Goal: Task Accomplishment & Management: Manage account settings

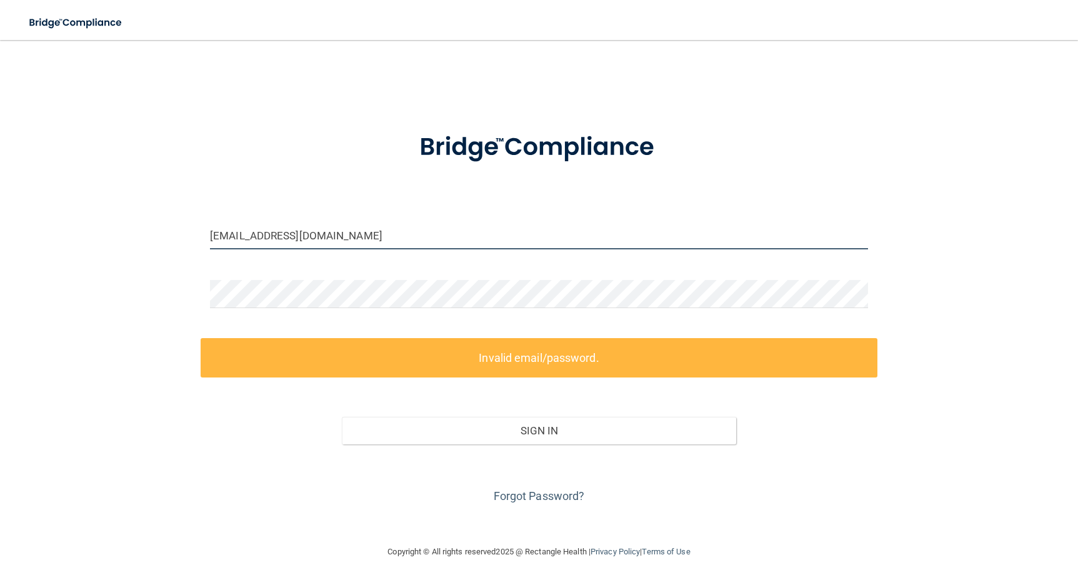
drag, startPoint x: 322, startPoint y: 238, endPoint x: 199, endPoint y: 238, distance: 122.5
click at [199, 238] on div "[EMAIL_ADDRESS][DOMAIN_NAME] Invalid email/password. You don't have permission …" at bounding box center [539, 292] width 1028 height 479
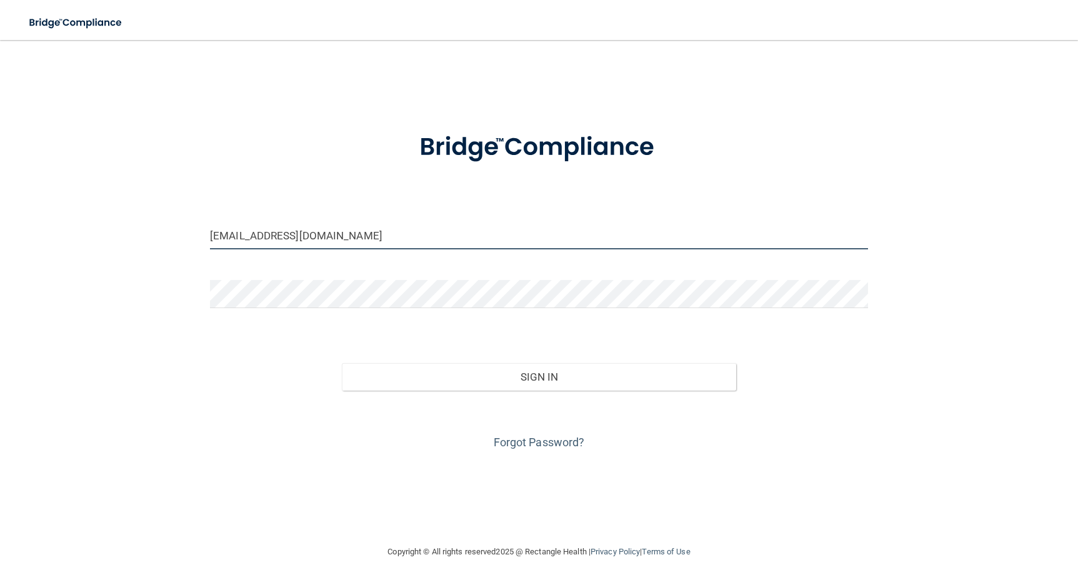
type input "[EMAIL_ADDRESS][DOMAIN_NAME]"
click at [342, 363] on button "Sign In" at bounding box center [539, 377] width 395 height 28
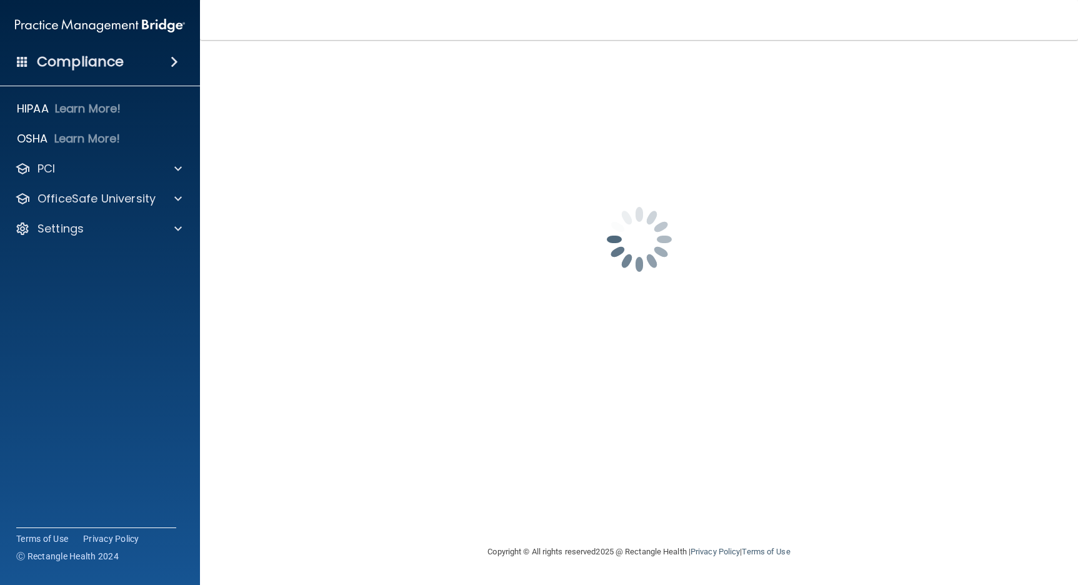
click at [176, 64] on span at bounding box center [175, 61] width 8 height 15
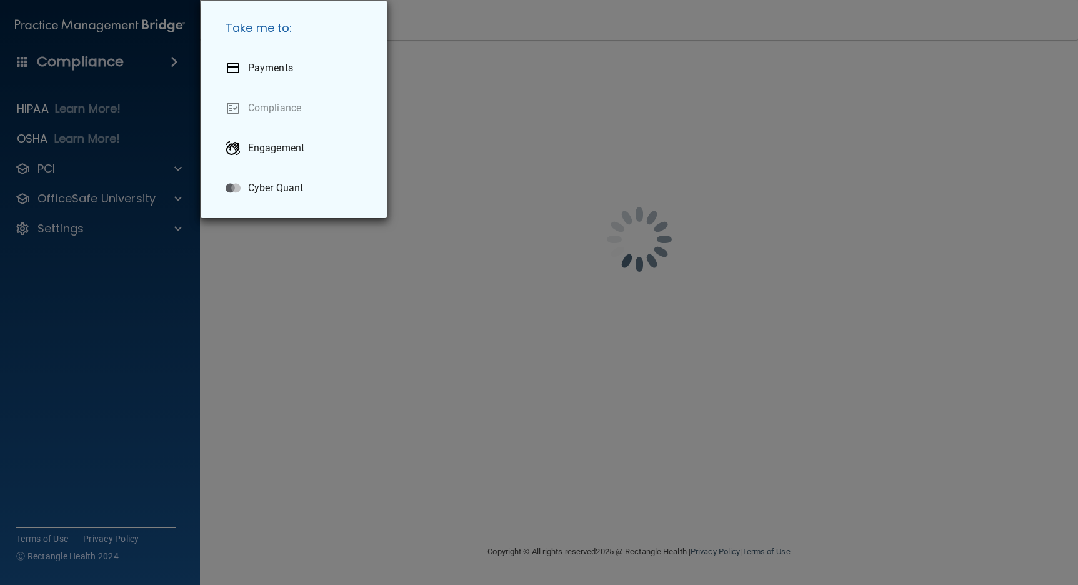
click at [158, 267] on div "Take me to: Payments Compliance Engagement Cyber Quant" at bounding box center [539, 292] width 1078 height 585
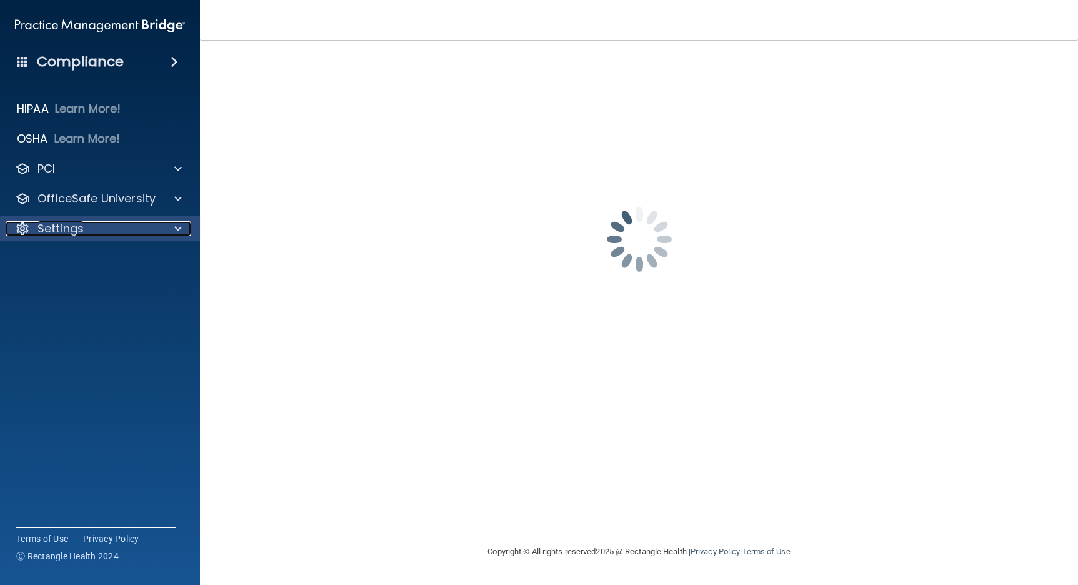
click at [180, 233] on span at bounding box center [178, 228] width 8 height 15
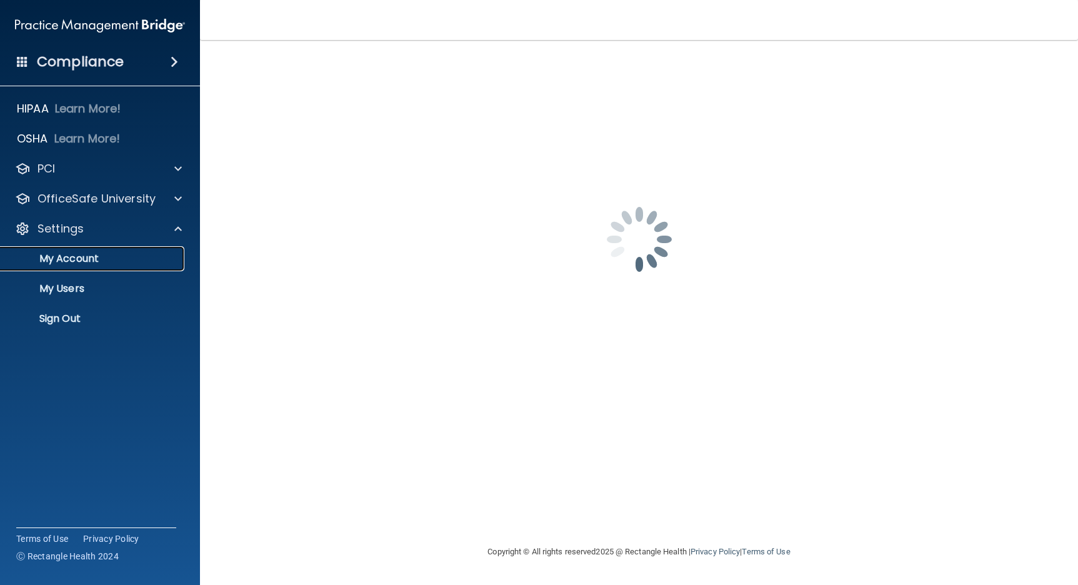
click at [78, 266] on link "My Account" at bounding box center [85, 258] width 197 height 25
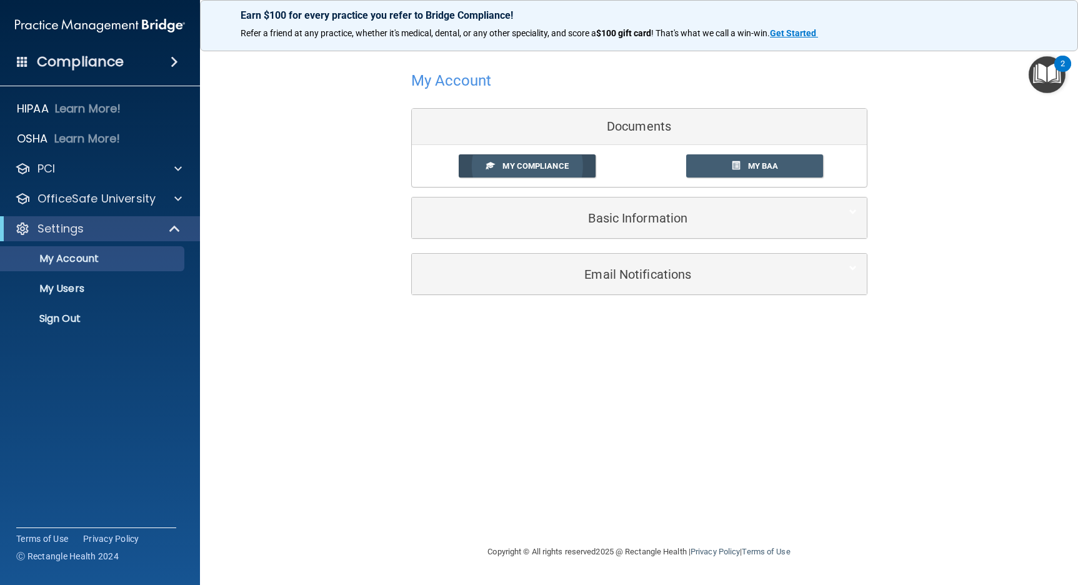
click at [544, 166] on span "My Compliance" at bounding box center [536, 165] width 66 height 9
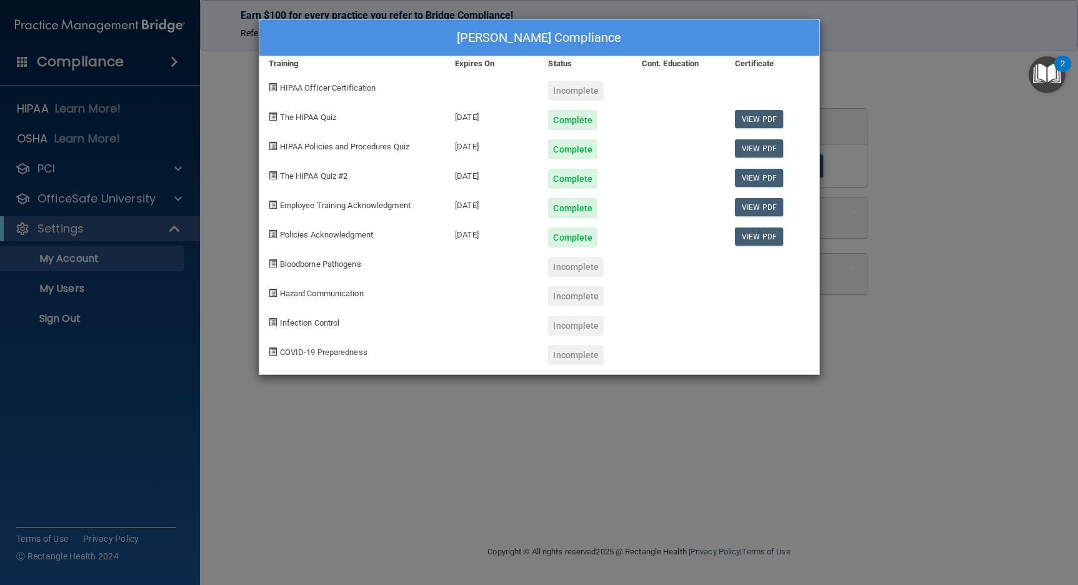
click at [248, 203] on div "[PERSON_NAME] Compliance Training Expires On Status Cont. Education Certificate…" at bounding box center [539, 292] width 1078 height 585
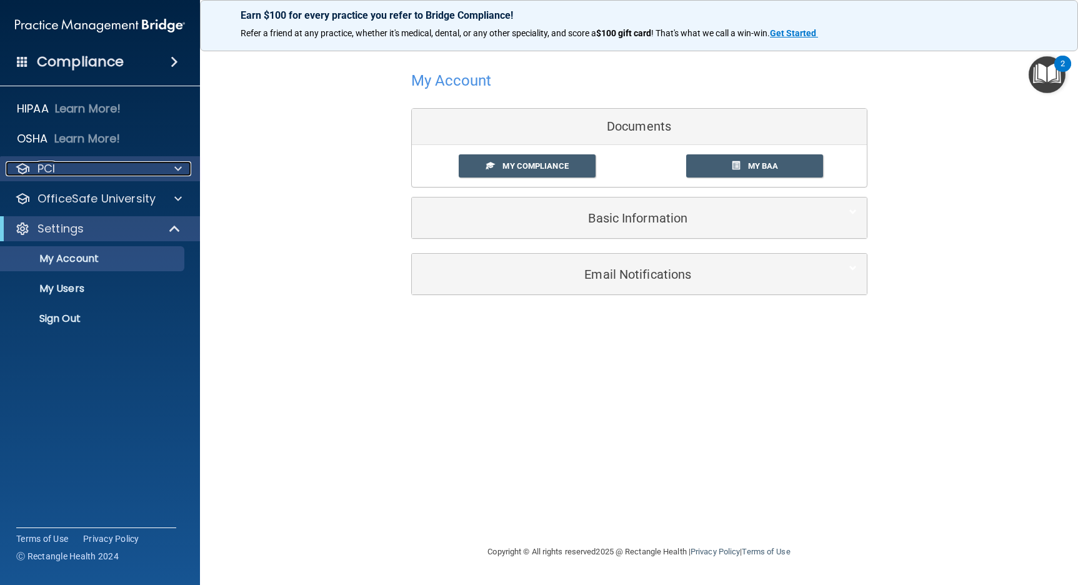
click at [176, 172] on span at bounding box center [178, 168] width 8 height 15
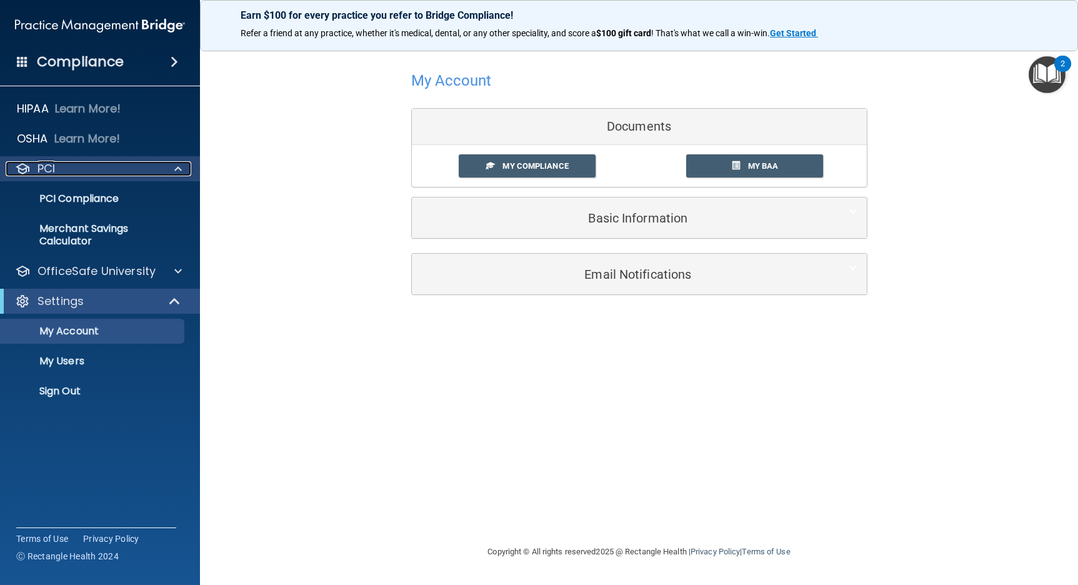
click at [176, 172] on span at bounding box center [178, 168] width 8 height 15
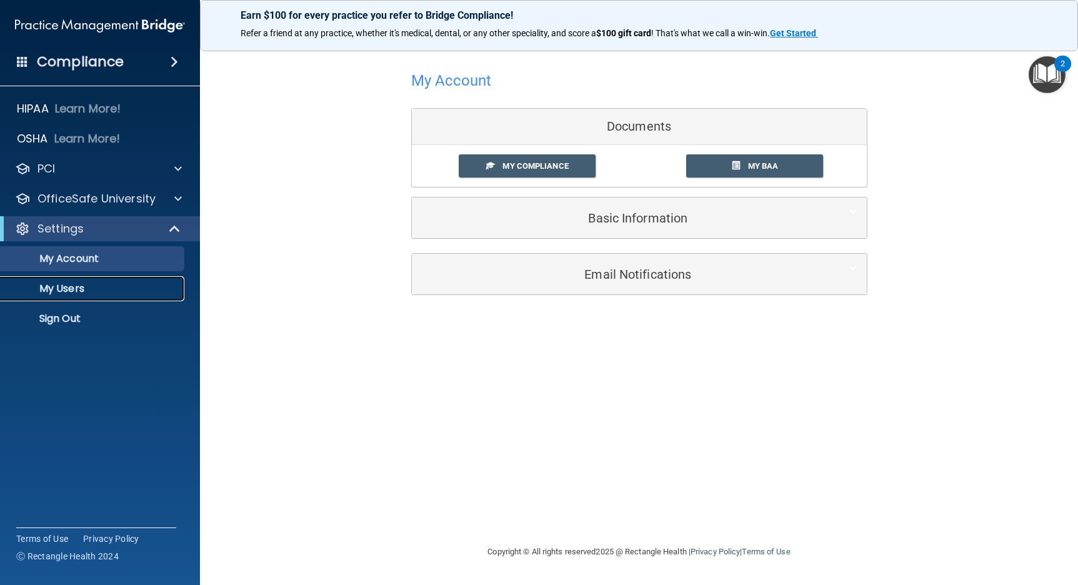
click at [71, 289] on p "My Users" at bounding box center [93, 289] width 171 height 13
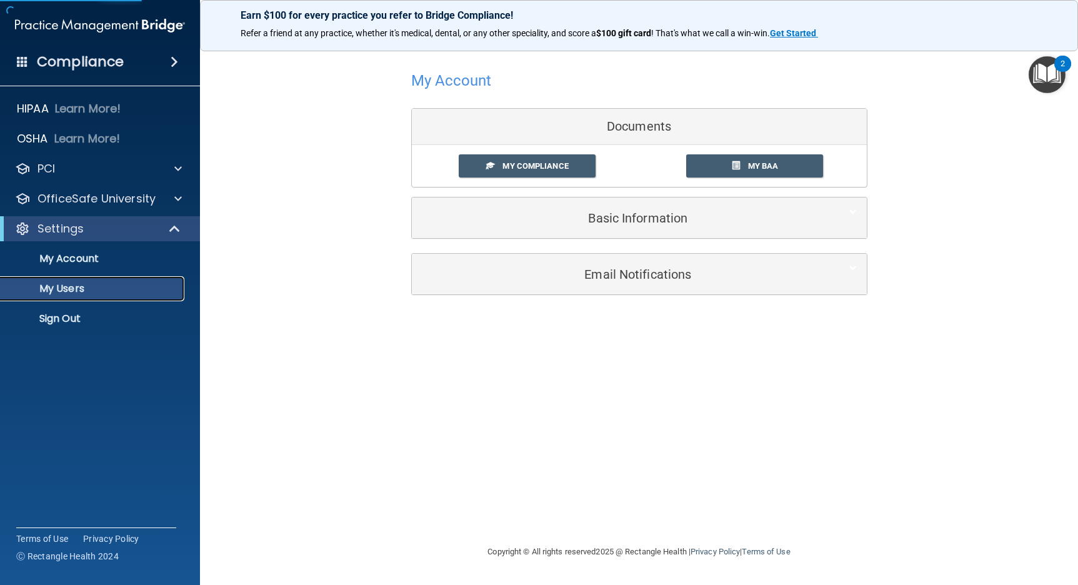
select select "20"
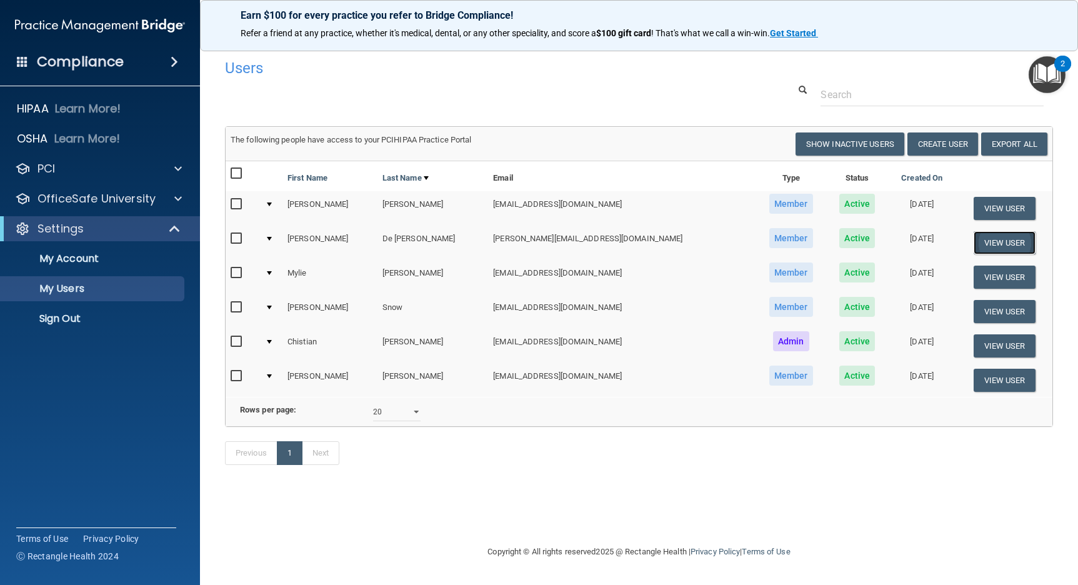
click at [981, 241] on button "View User" at bounding box center [1005, 242] width 62 height 23
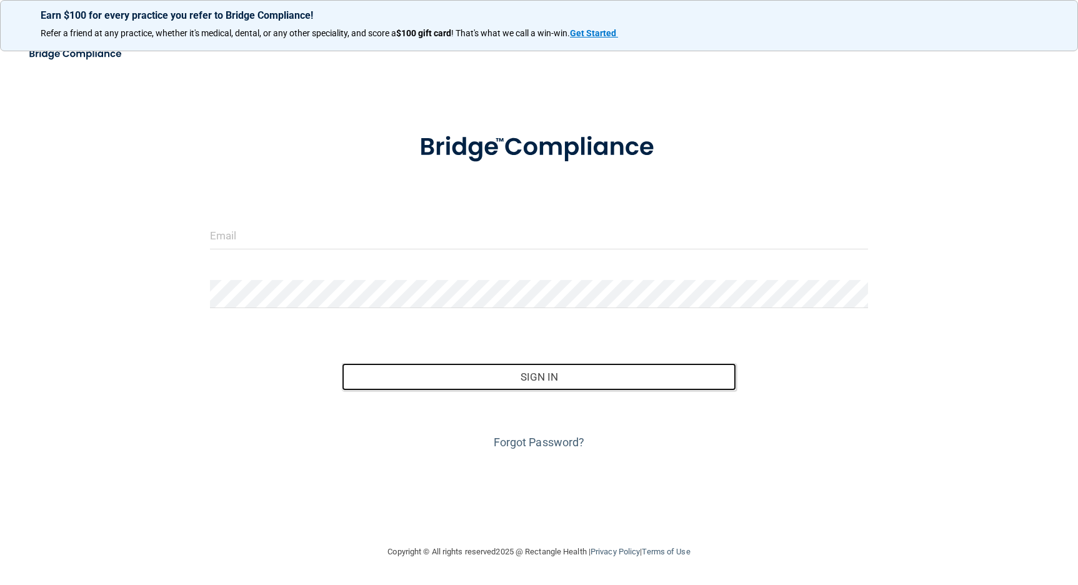
click at [496, 383] on button "Sign In" at bounding box center [539, 377] width 395 height 28
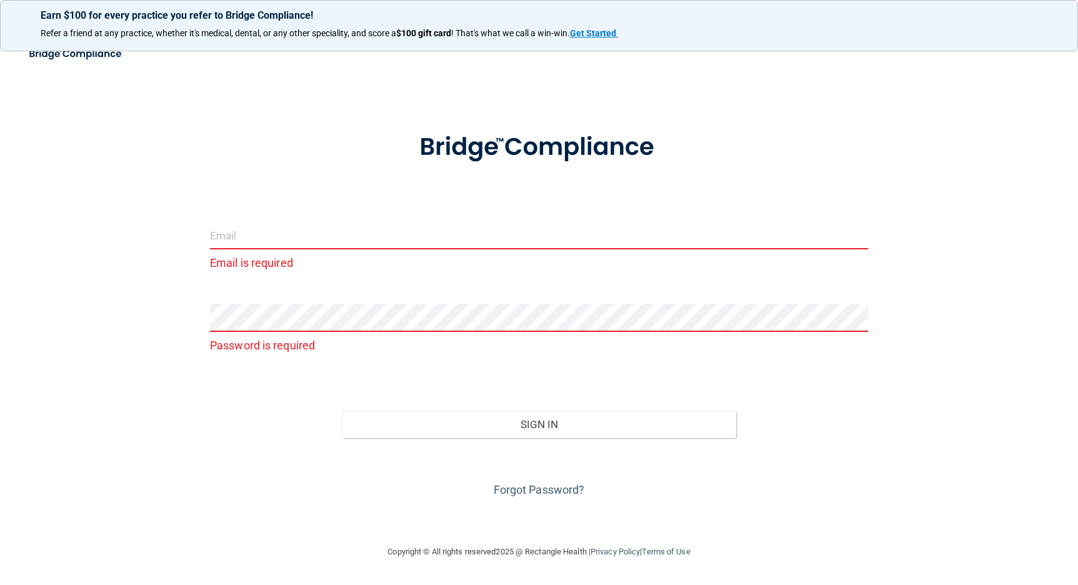
click at [268, 244] on input "email" at bounding box center [539, 235] width 658 height 28
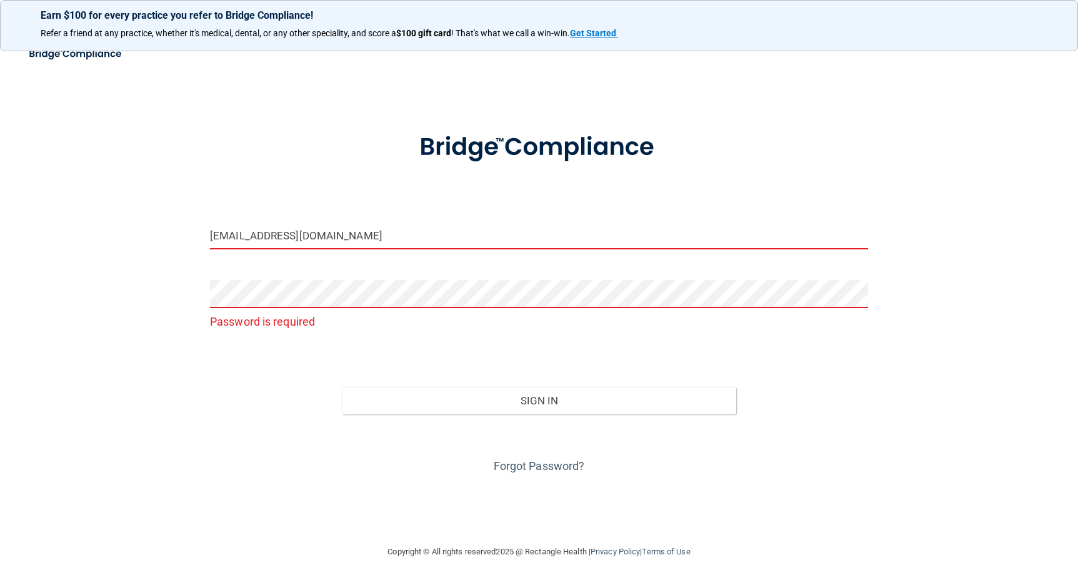
type input "[EMAIL_ADDRESS][DOMAIN_NAME]"
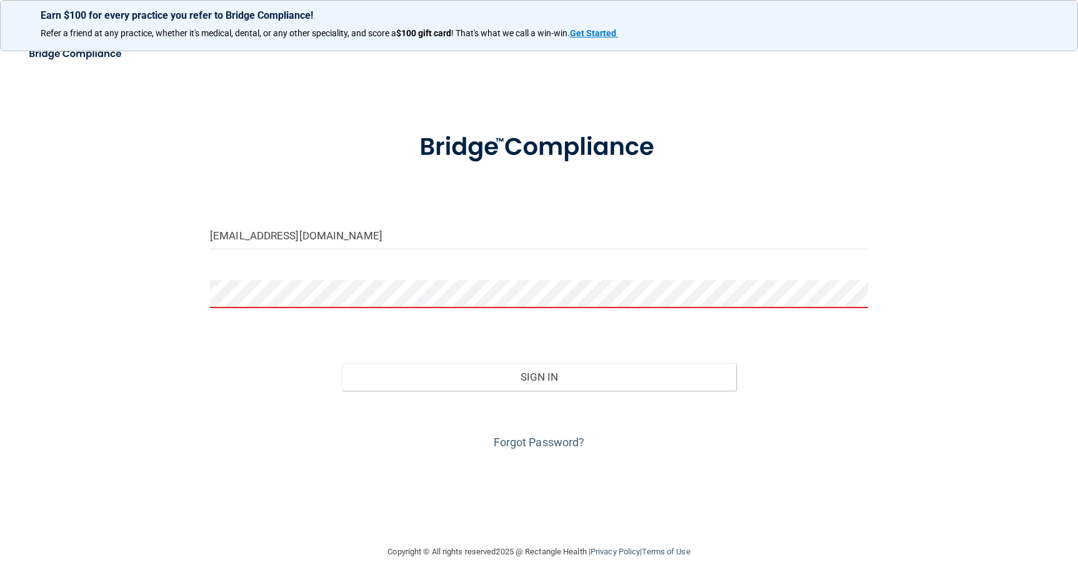
click at [342, 363] on button "Sign In" at bounding box center [539, 377] width 395 height 28
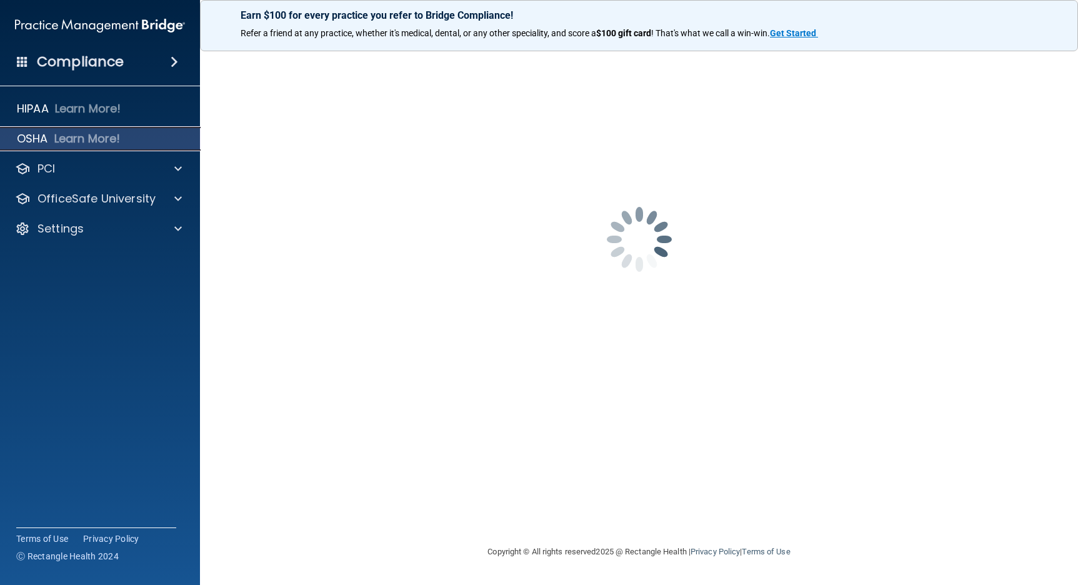
click at [37, 138] on p "OSHA" at bounding box center [32, 138] width 31 height 15
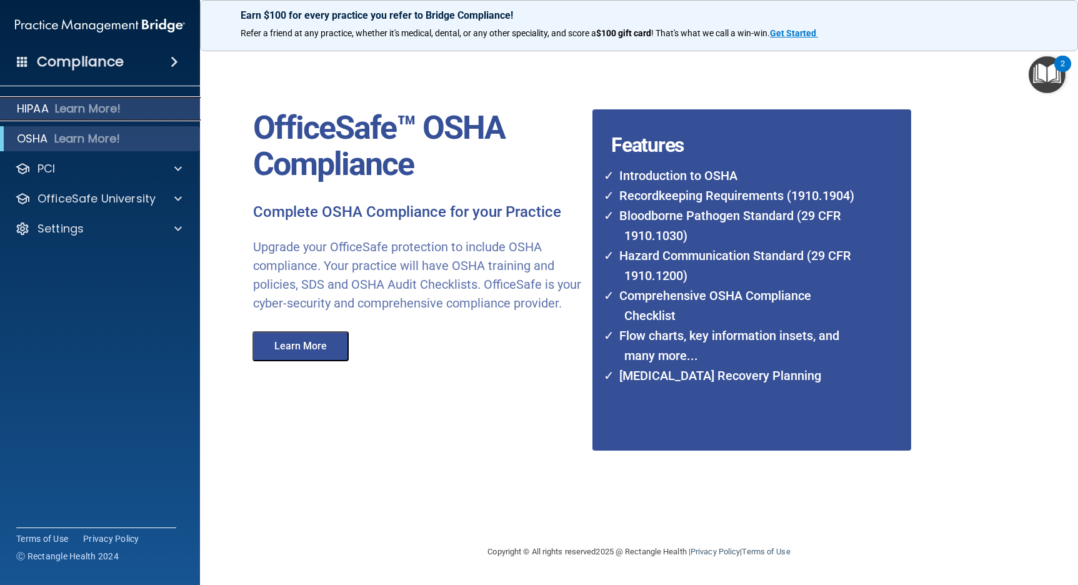
click at [48, 111] on p "HIPAA" at bounding box center [33, 108] width 32 height 15
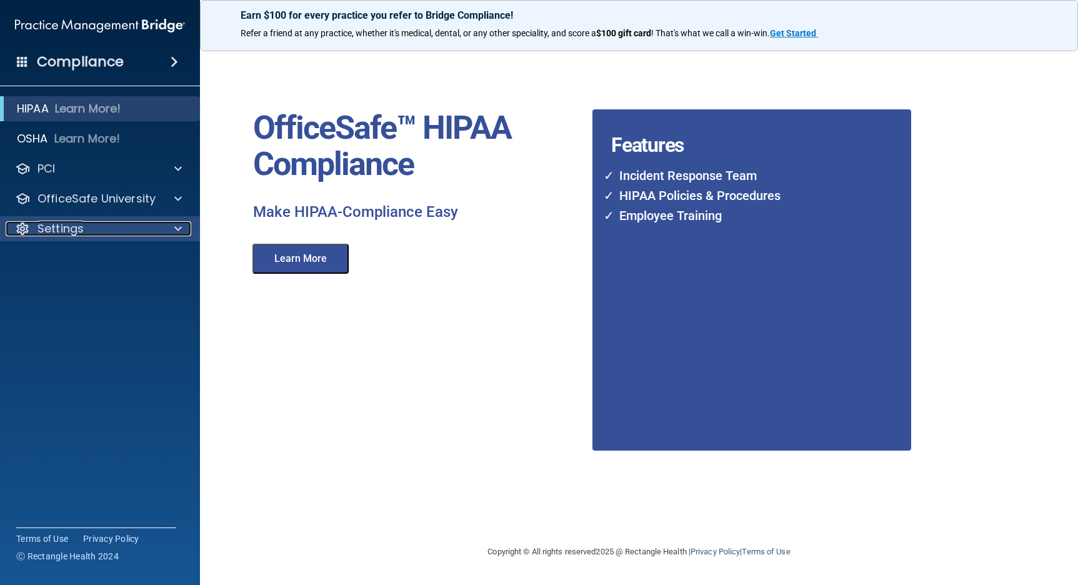
click at [176, 228] on span at bounding box center [178, 228] width 8 height 15
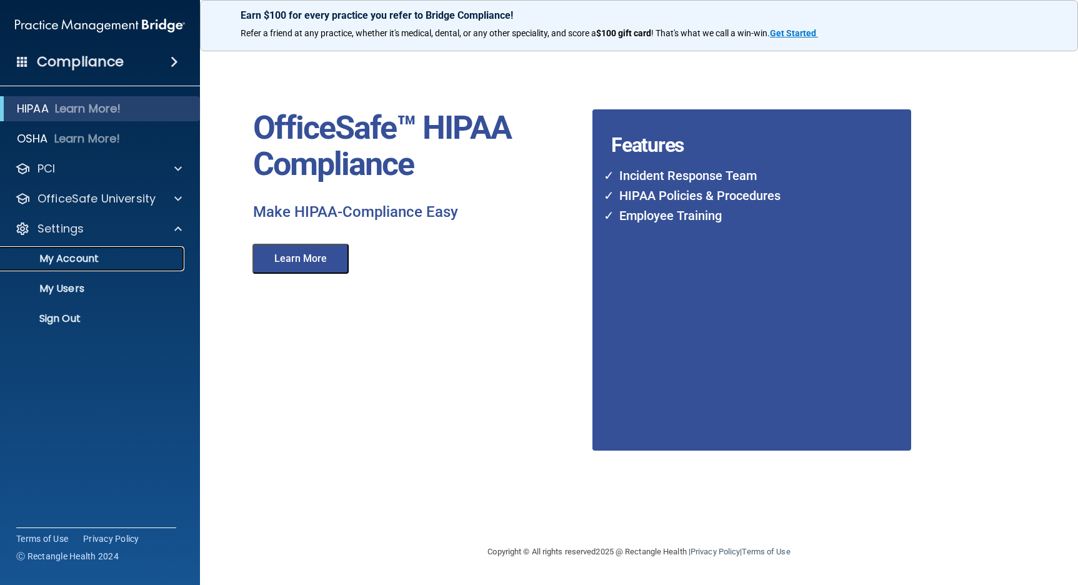
click at [80, 261] on p "My Account" at bounding box center [93, 259] width 171 height 13
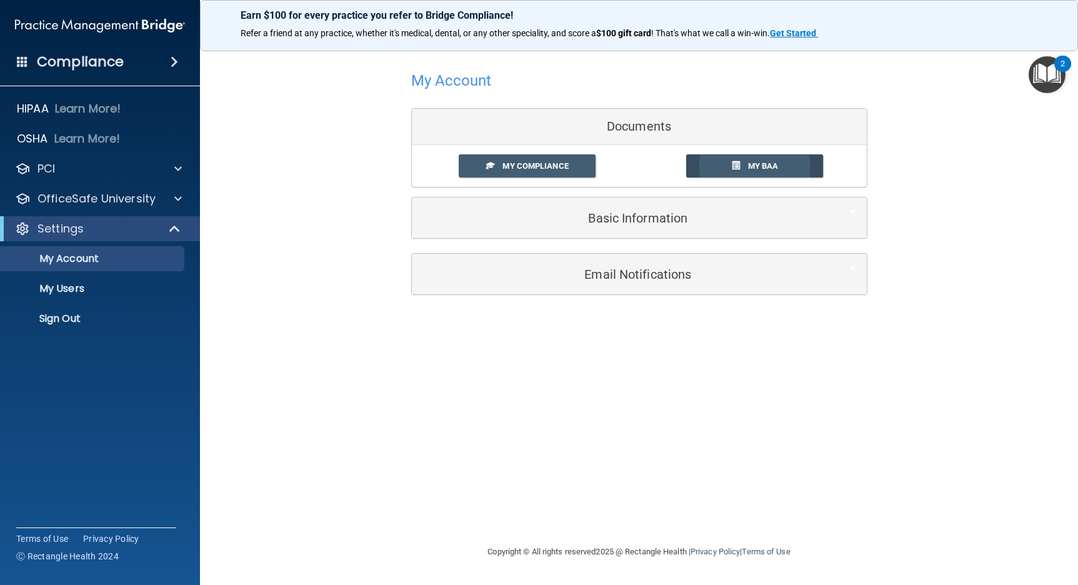
click at [731, 168] on link "My BAA" at bounding box center [754, 165] width 137 height 23
click at [511, 163] on span "My Compliance" at bounding box center [536, 165] width 66 height 9
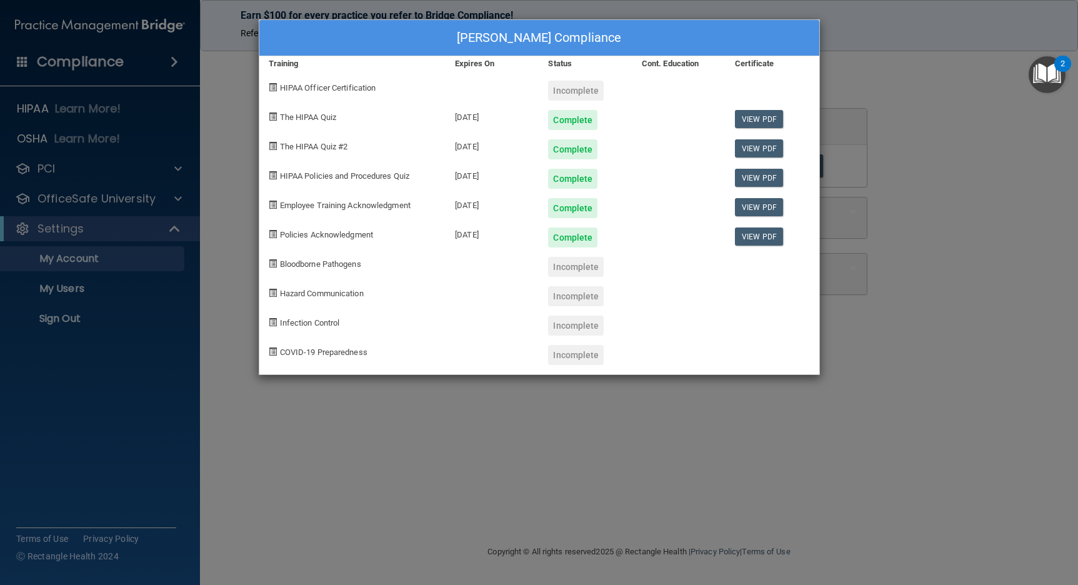
click at [891, 69] on div "[PERSON_NAME] Compliance Training Expires On Status Cont. Education Certificate…" at bounding box center [539, 292] width 1078 height 585
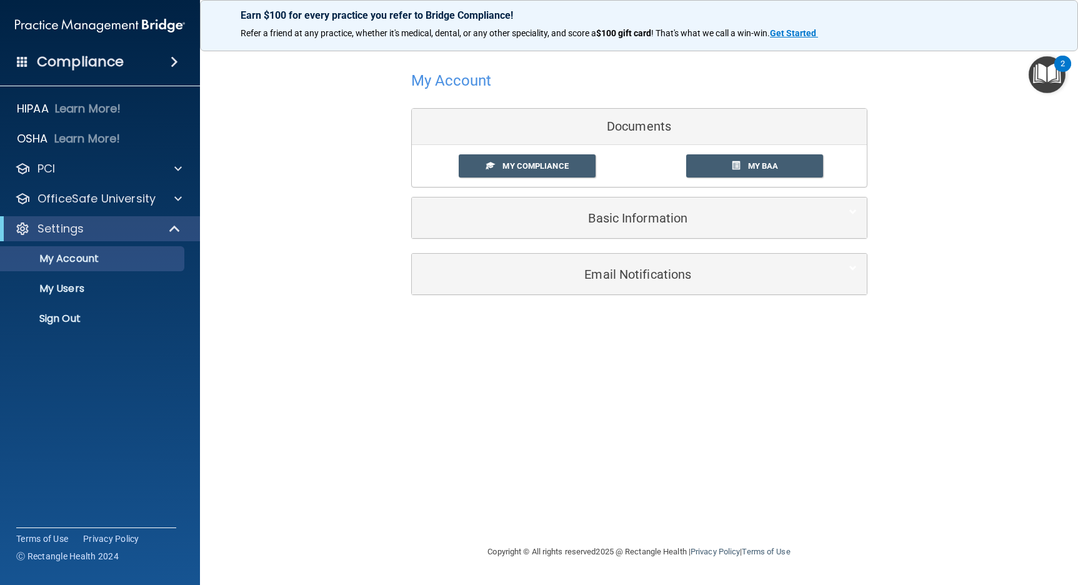
click at [623, 128] on div "Documents" at bounding box center [639, 127] width 455 height 36
click at [53, 290] on p "My Users" at bounding box center [93, 289] width 171 height 13
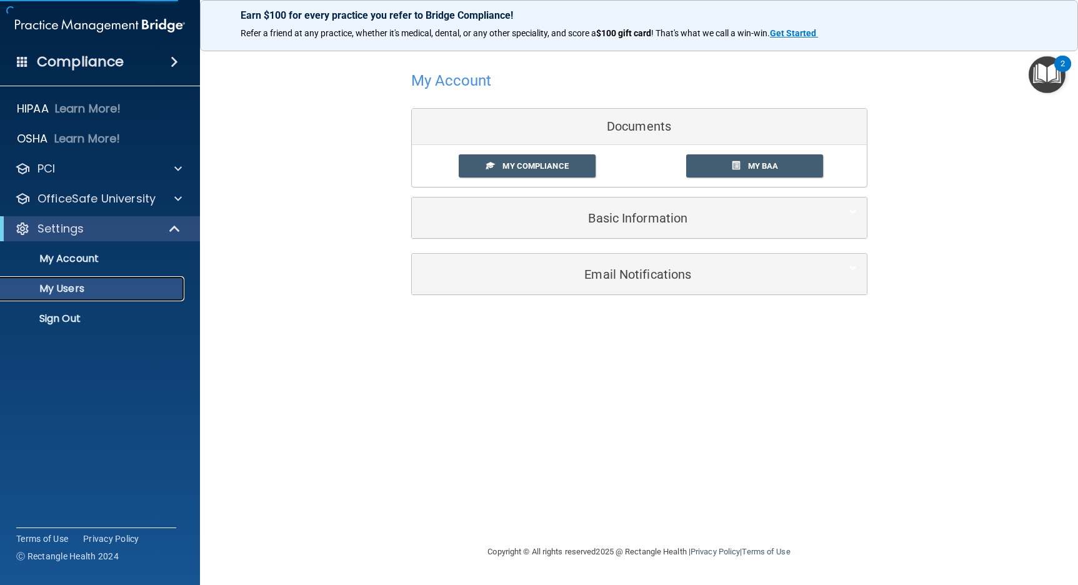
select select "20"
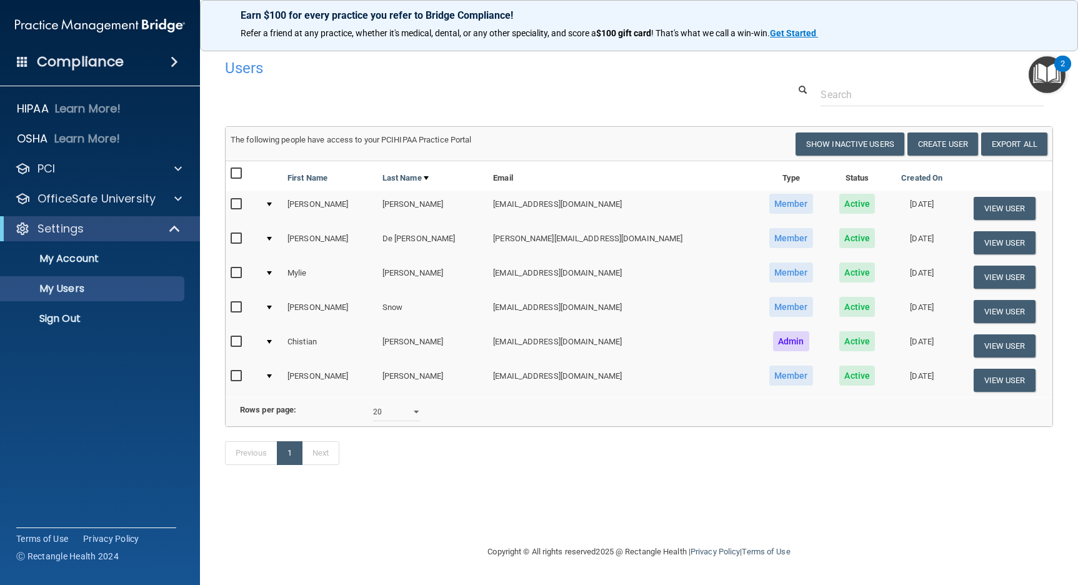
click at [238, 237] on input "checkbox" at bounding box center [238, 239] width 14 height 10
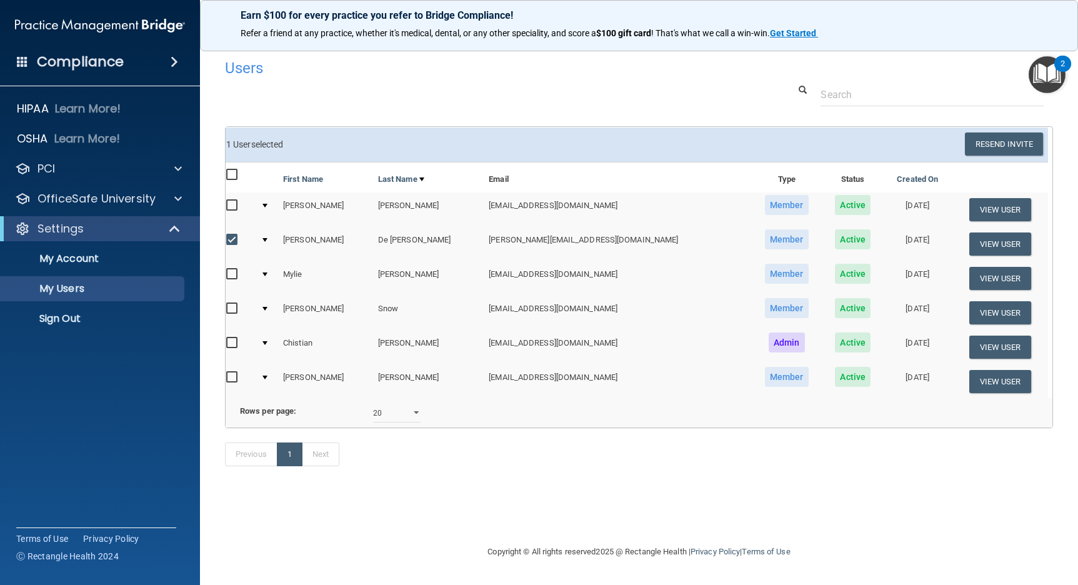
click at [238, 237] on input "checkbox" at bounding box center [233, 240] width 14 height 10
checkbox input "false"
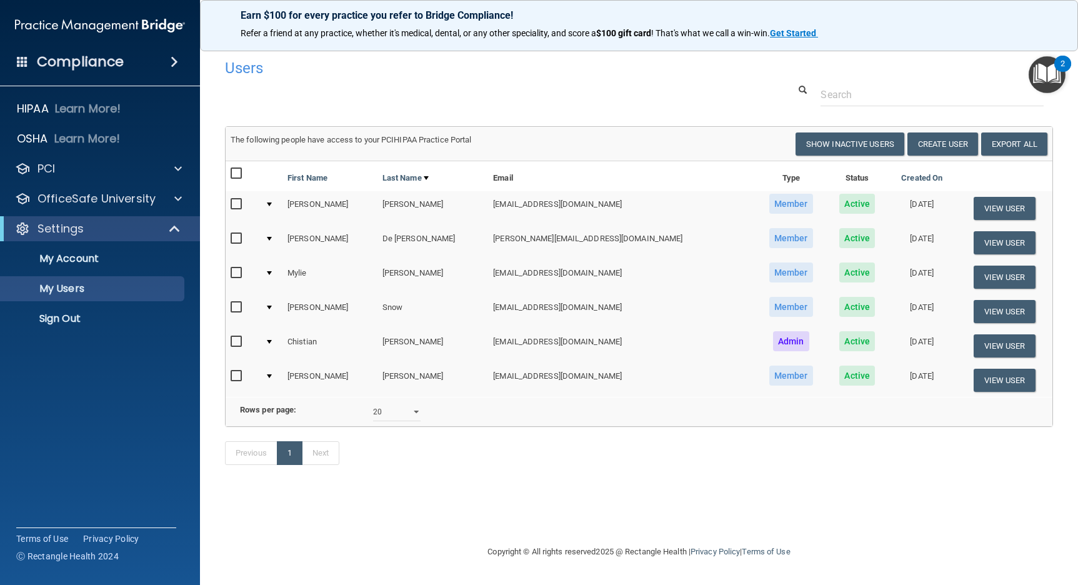
click at [104, 68] on h4 "Compliance" at bounding box center [80, 62] width 87 height 18
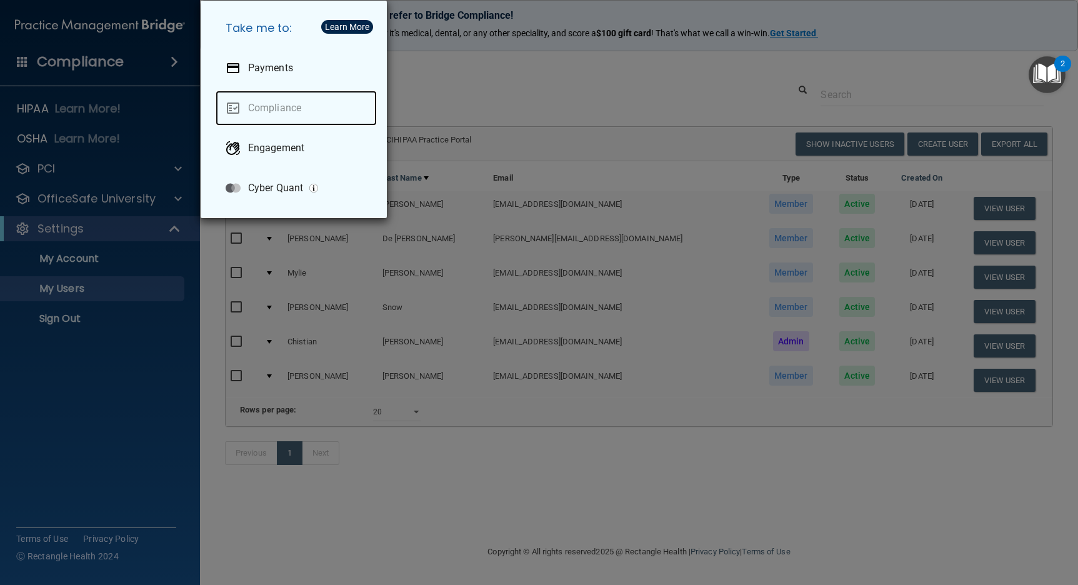
click at [274, 112] on link "Compliance" at bounding box center [296, 108] width 161 height 35
click at [136, 45] on div "Take me to: Payments Compliance Engagement Cyber Quant" at bounding box center [539, 292] width 1078 height 585
